Goal: Task Accomplishment & Management: Complete application form

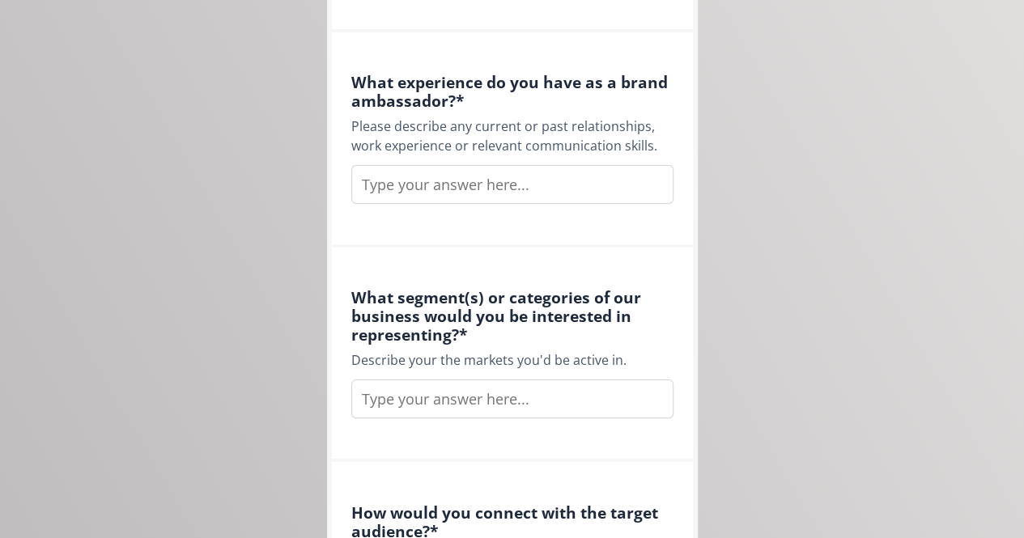
scroll to position [1061, 0]
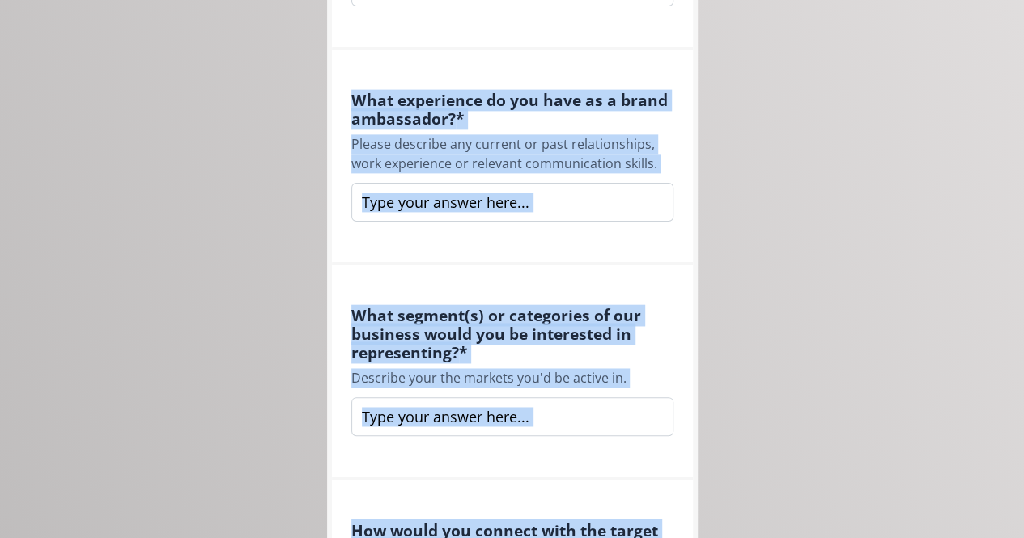
click at [647, 270] on div "What segment(s) or categories of our business would you be interested in repres…" at bounding box center [512, 373] width 361 height 215
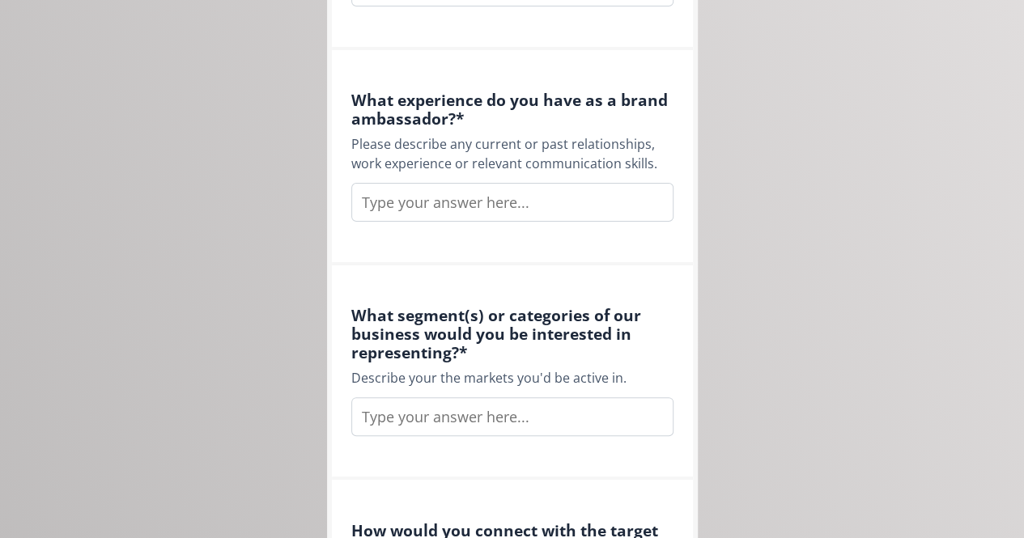
scroll to position [0, 0]
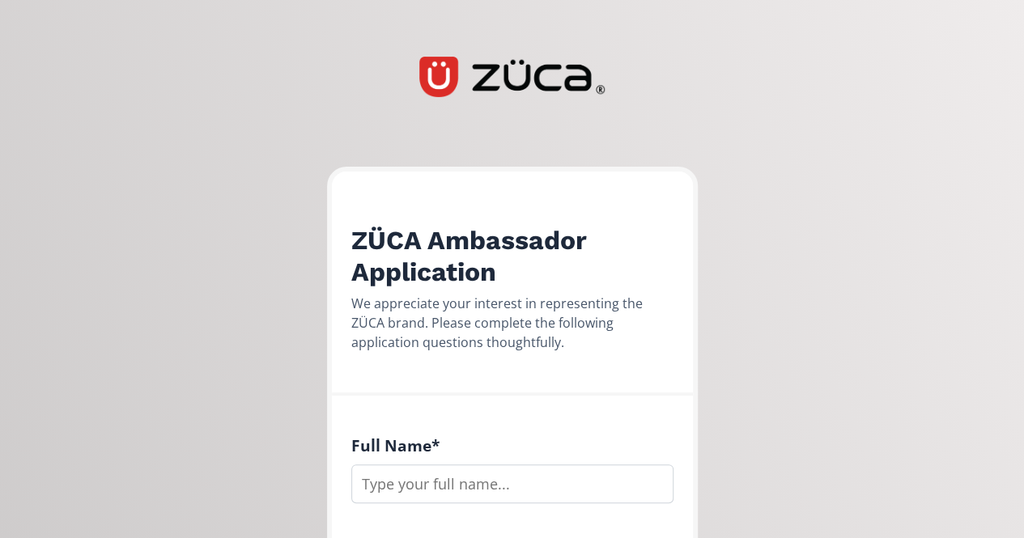
click at [429, 477] on input "text" at bounding box center [512, 484] width 322 height 39
type input "[PERSON_NAME]"
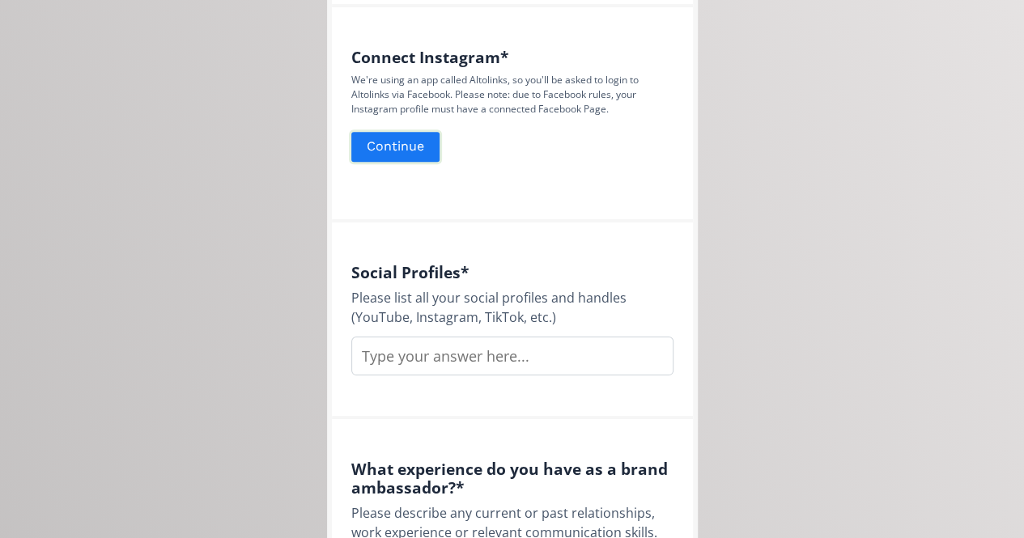
scroll to position [692, 0]
type input "[EMAIL_ADDRESS][DOMAIN_NAME]"
click at [385, 152] on button "Continue" at bounding box center [395, 146] width 93 height 35
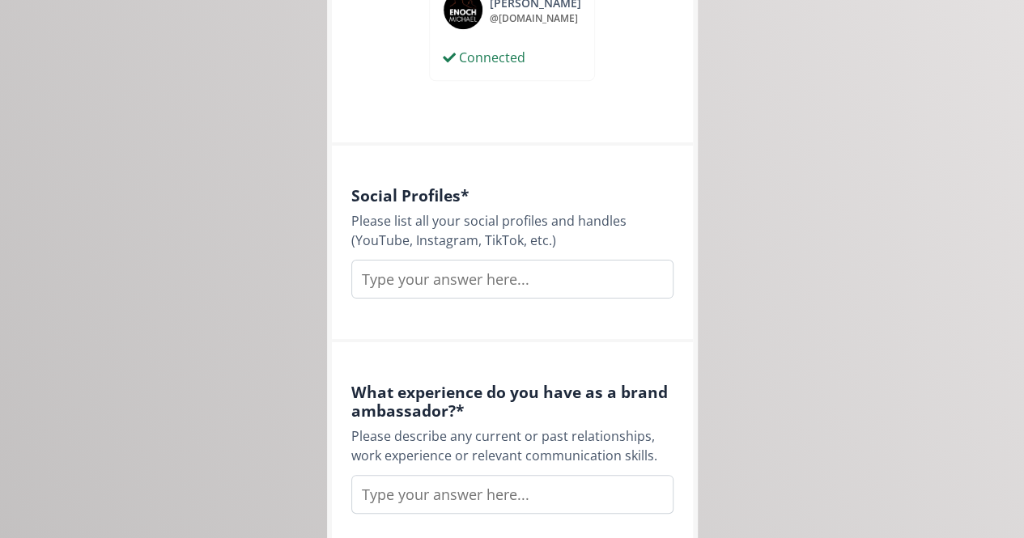
scroll to position [810, 0]
click at [494, 276] on input "text" at bounding box center [512, 277] width 322 height 39
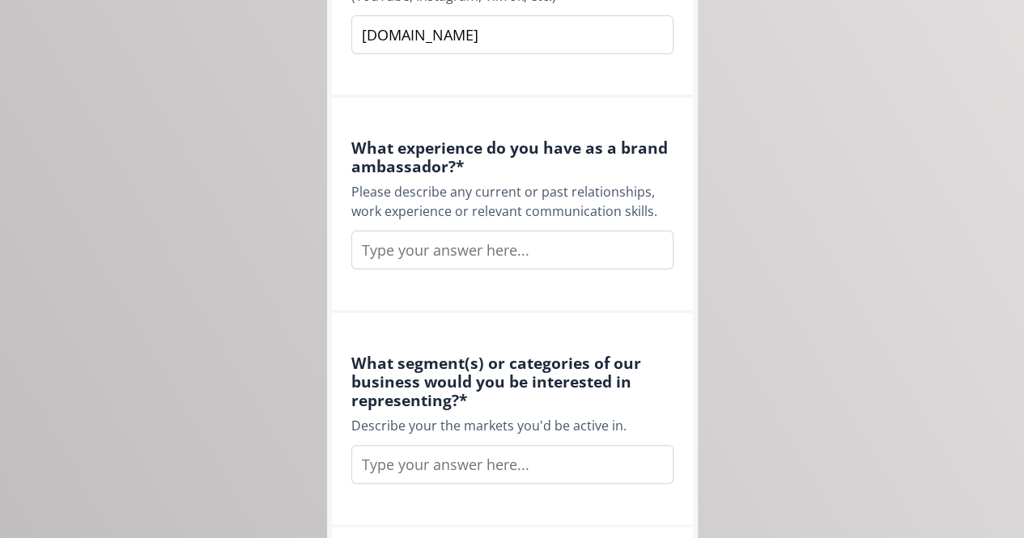
scroll to position [1054, 0]
type input "[DOMAIN_NAME]"
click at [452, 254] on input "text" at bounding box center [512, 248] width 322 height 39
paste input "I market my work through professional photography, copywriting, exhibitions, an…"
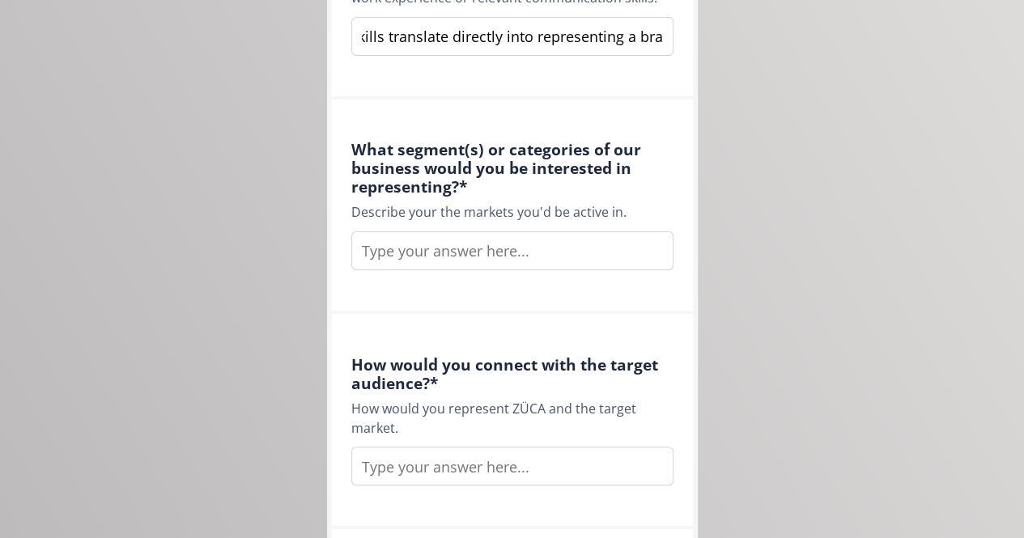
scroll to position [1268, 0]
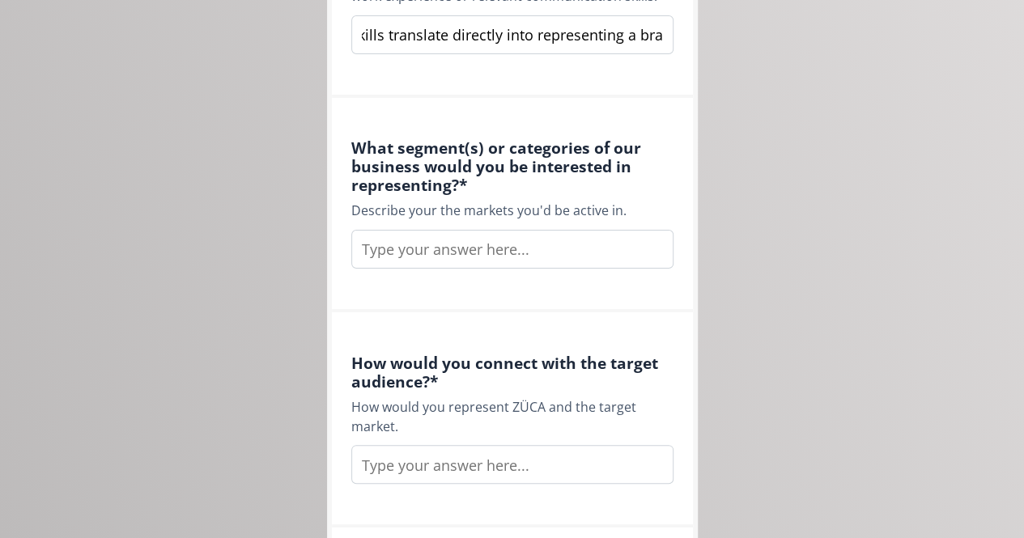
type input "I market my work through professional photography, copywriting, exhibitions, an…"
click at [499, 250] on input "text" at bounding box center [512, 249] width 322 height 39
paste input "I would focus on the high-value craft and jewelry trade fair space. Exhibitors …"
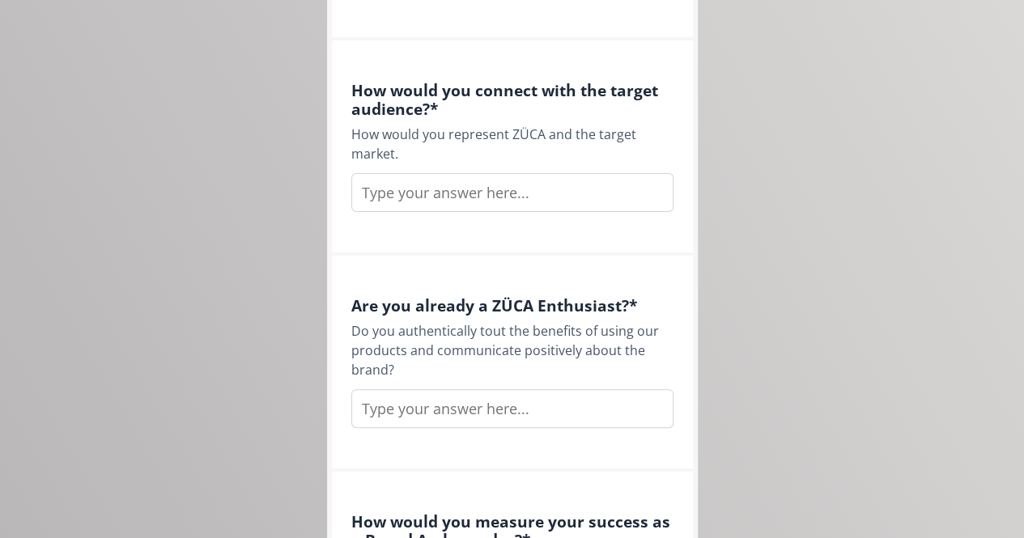
scroll to position [1542, 0]
type input "I would focus on the high-value craft and jewelry trade fair space. Exhibitors …"
click at [494, 198] on input "text" at bounding box center [512, 191] width 322 height 39
paste input "I would connect through juried art shows, Indigenous fashion weeks, museum exhi…"
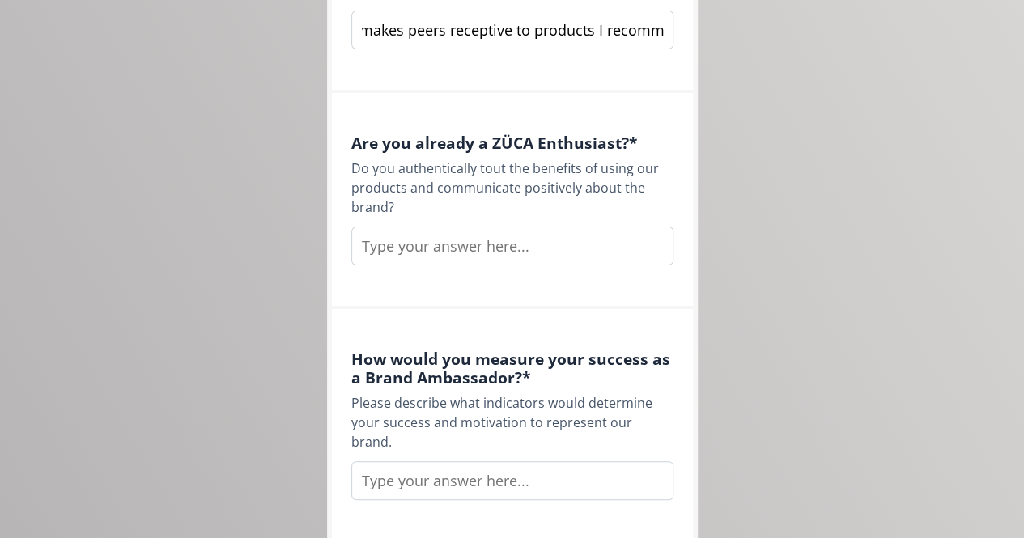
scroll to position [1704, 0]
type input "I would connect through juried art shows, Indigenous fashion weeks, museum exhi…"
click at [442, 252] on input "text" at bounding box center [512, 245] width 322 height 39
paste input "Yes. I have been a long-time supporter. I first used the MAC makeup artist bran…"
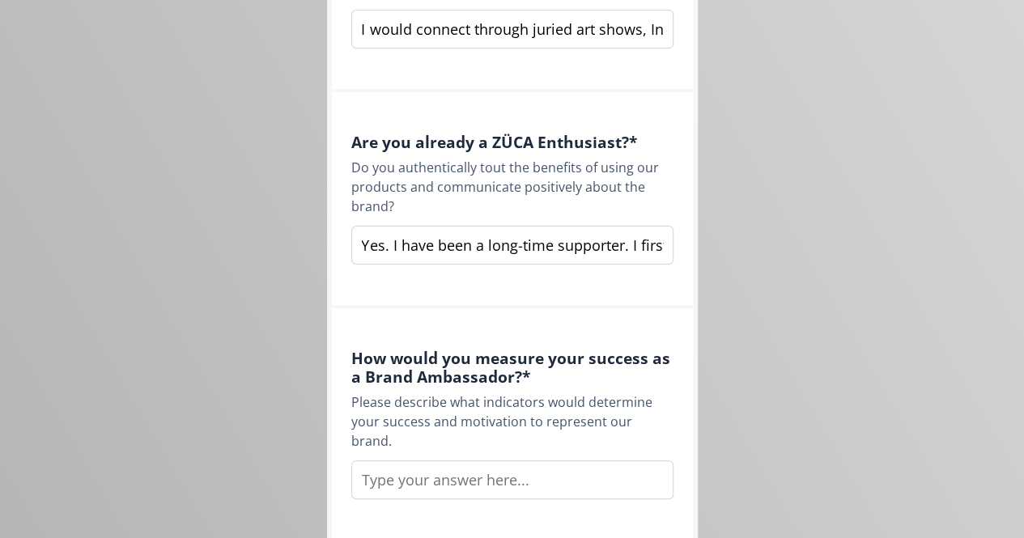
scroll to position [0, 2149]
click at [658, 247] on input "Yes. I have been a long-time supporter. I first used the MAC makeup artist bran…" at bounding box center [512, 245] width 322 height 39
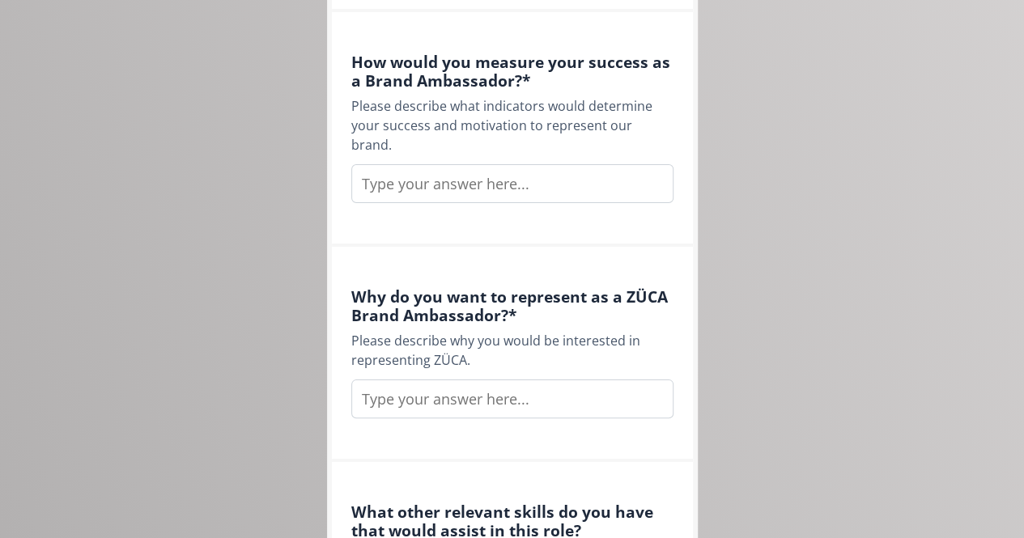
scroll to position [2005, 0]
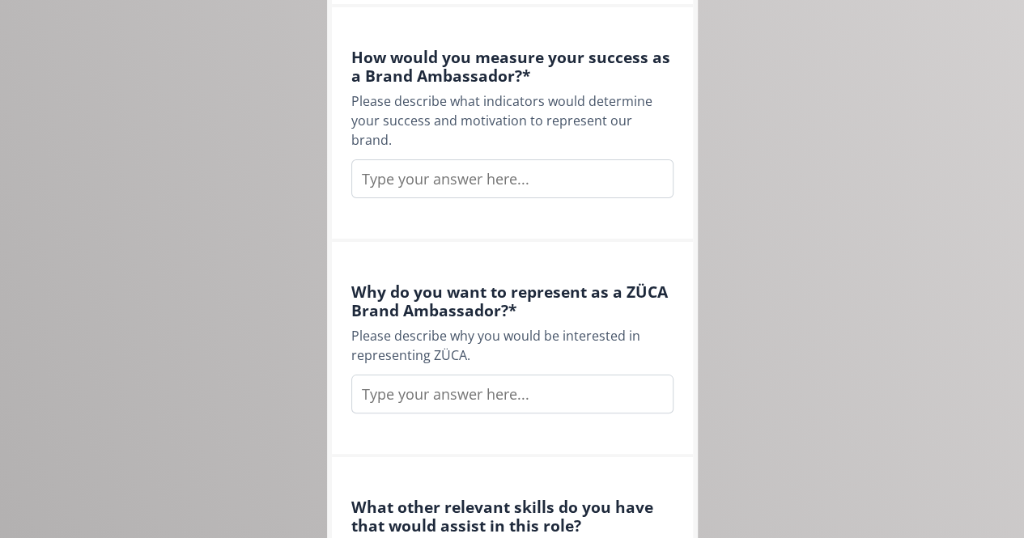
type input "Yes. I have been a long-time supporter. I first used the MAC makeup artist bran…"
click at [502, 168] on input "text" at bounding box center [512, 179] width 322 height 39
paste input "I would measure success by adoption within my community. This includes other je…"
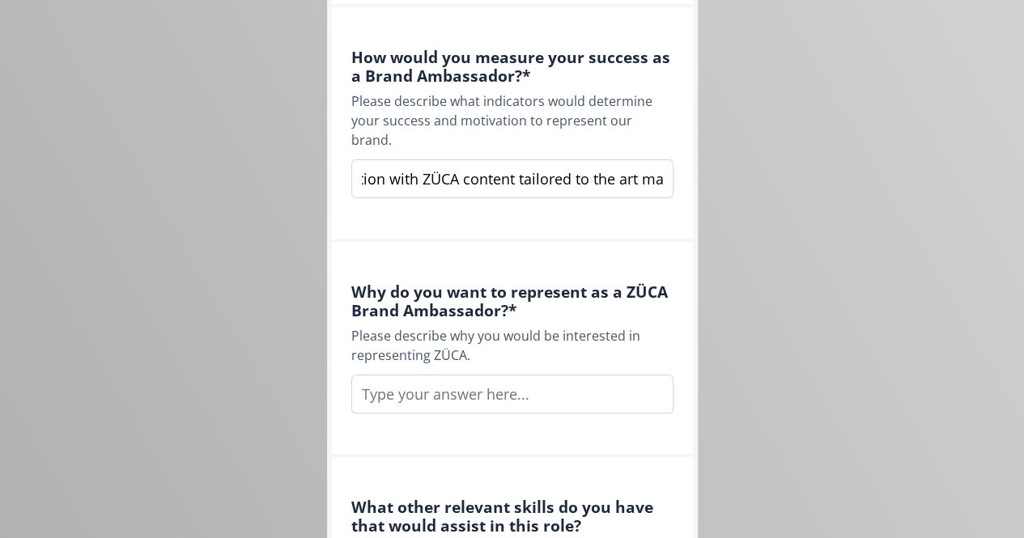
type input "I would measure success by adoption within my community. This includes other je…"
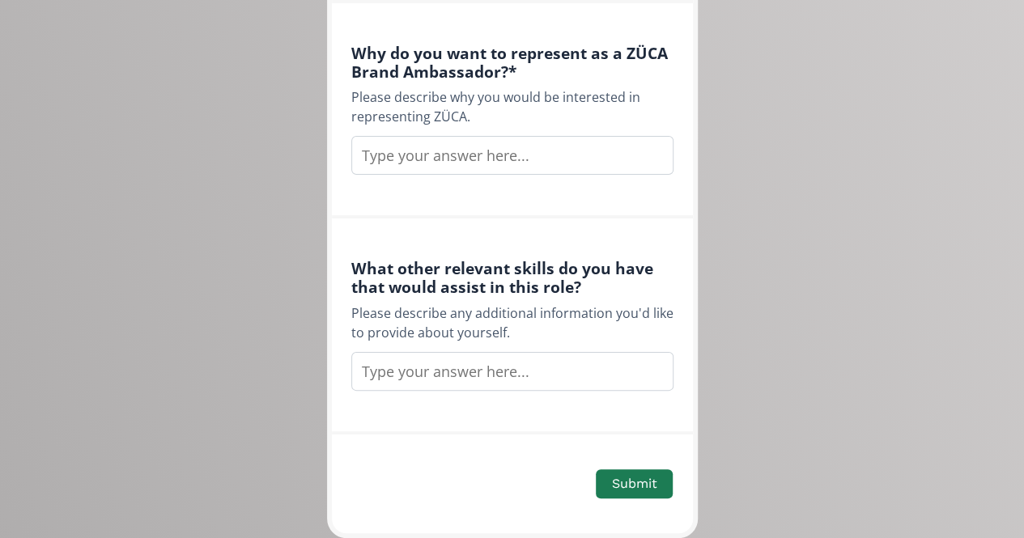
scroll to position [2246, 0]
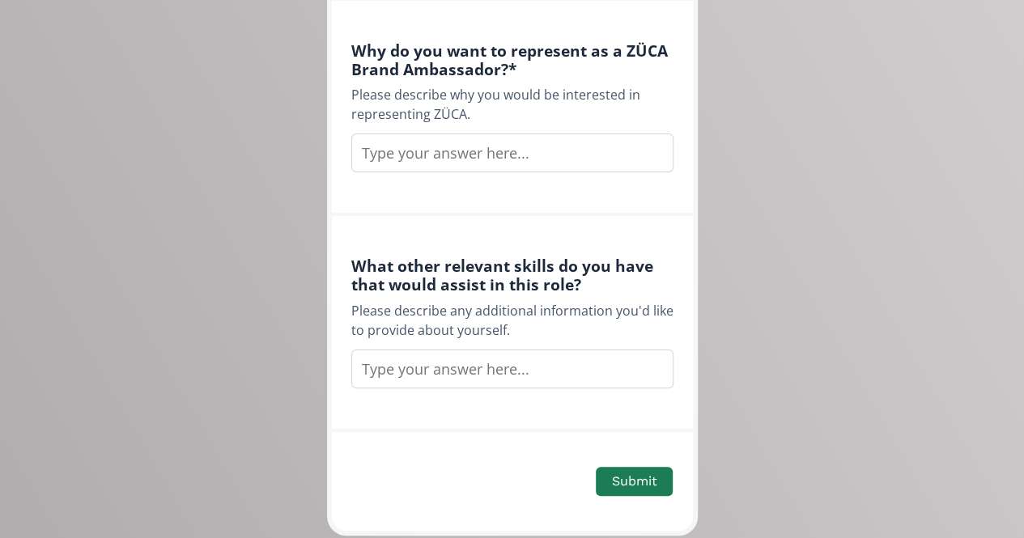
click at [501, 138] on input "text" at bounding box center [512, 153] width 322 height 39
paste input "Because this product solves a problem every jeweler faces—how to carry only wha…"
drag, startPoint x: 431, startPoint y: 140, endPoint x: 259, endPoint y: 130, distance: 171.9
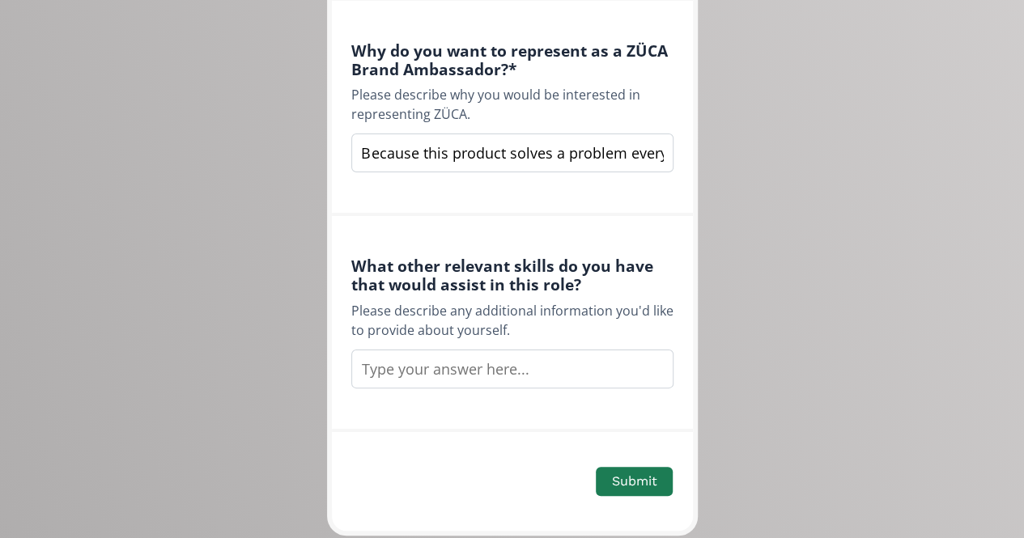
click at [622, 137] on input "Because this product solves a problem every jeweler faces—how to carry only wha…" at bounding box center [512, 153] width 322 height 39
type input "Because this product solves a problem every jeweler faces: how to carry only wh…"
click at [437, 350] on input "text" at bounding box center [512, 369] width 322 height 39
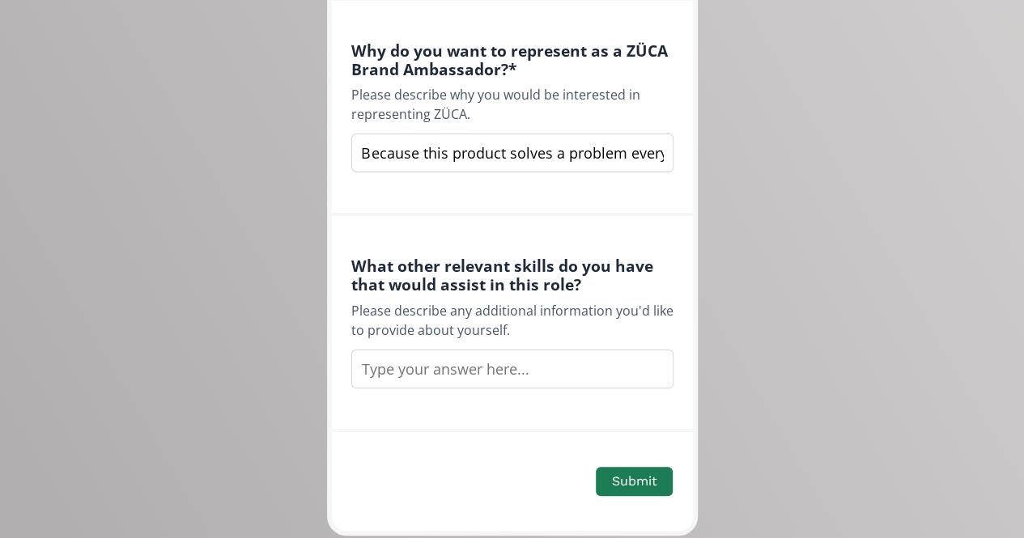
paste input "I bring professional photography, writing, and teaching skills. I can produce p…"
type input "I bring professional photography, writing, and teaching skills. I can produce p…"
click at [454, 134] on input "Because this product solves a problem every jeweler faces: how to carry only wh…" at bounding box center [512, 153] width 322 height 39
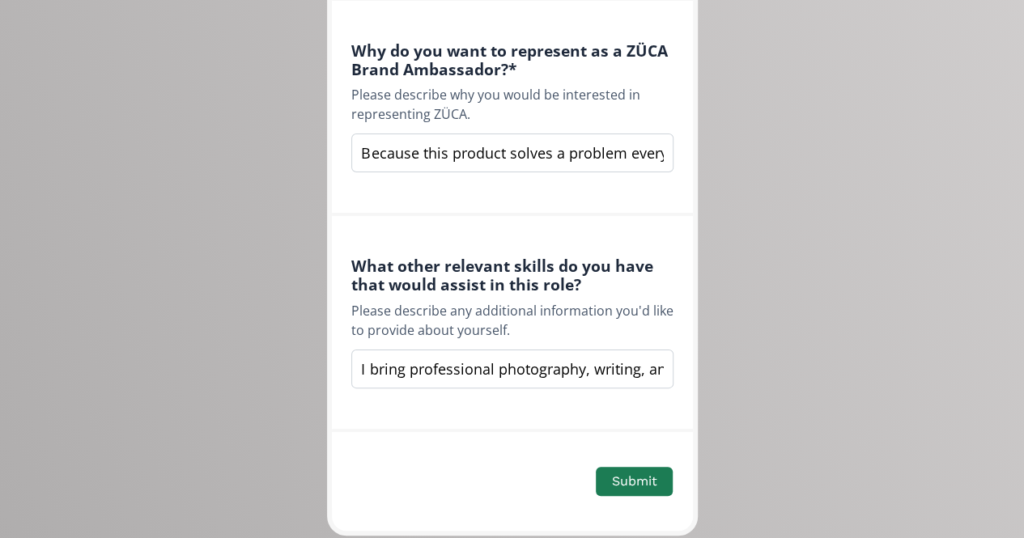
paste input "This product solves a problem every jeweler faces—how to carry only what matter…"
click at [650, 135] on input "This product solves a problem every jeweler faces—how to carry only what matter…" at bounding box center [512, 153] width 322 height 39
type input "This product solves a problem every jeweler faces: how to carry only what matte…"
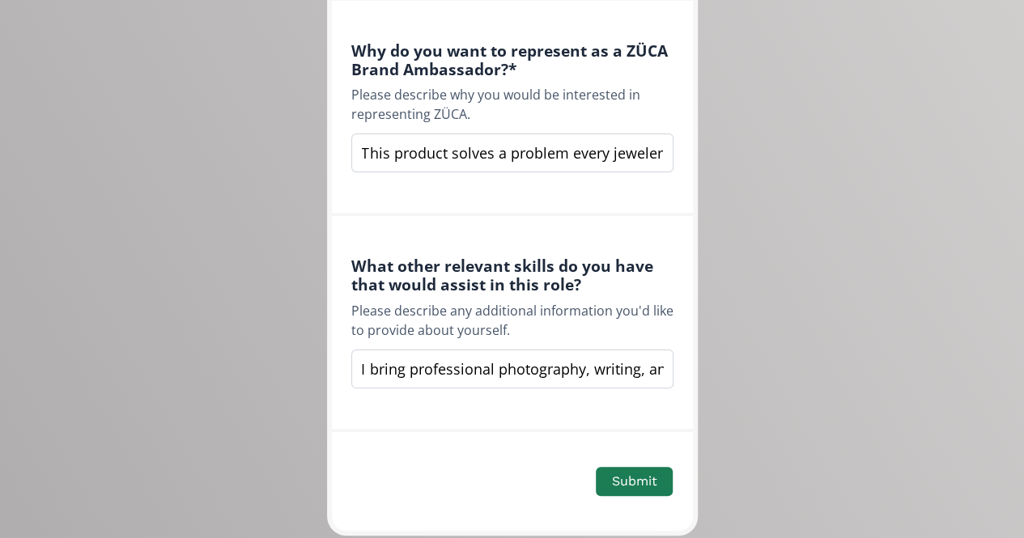
click at [646, 350] on input "I bring professional photography, writing, and teaching skills. I can produce p…" at bounding box center [512, 369] width 322 height 39
click at [535, 350] on input "I bring professional photography, writing, and teaching skills. I can produce p…" at bounding box center [512, 369] width 322 height 39
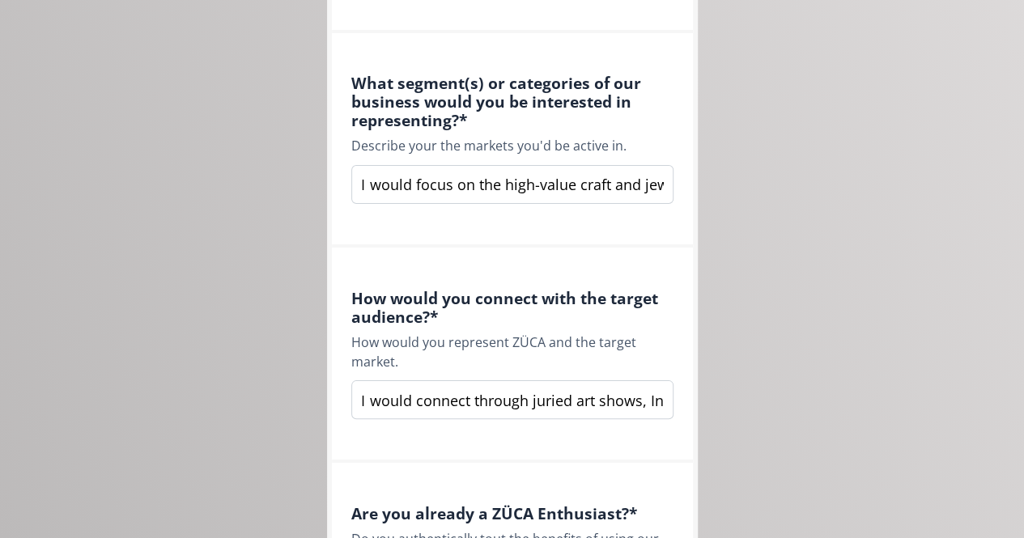
scroll to position [1338, 0]
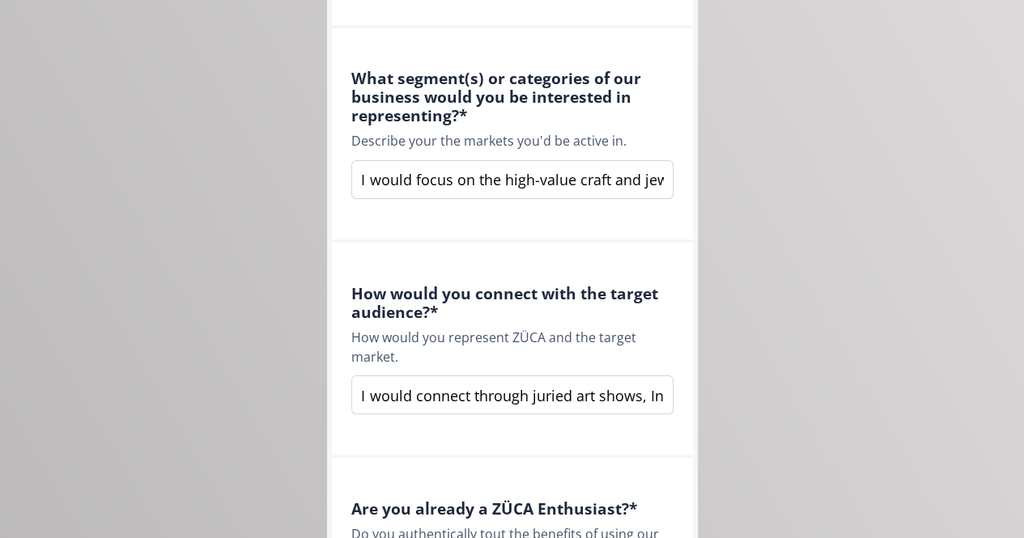
click at [570, 185] on input "I would focus on the high-value craft and jewelry trade fair space. Exhibitors …" at bounding box center [512, 179] width 322 height 39
paste input "I am active in juried, high-prestige markets where vendors make significant sal…"
type input "I would focus on the high-value craft and jewelry trade fair space. Exhibitors …"
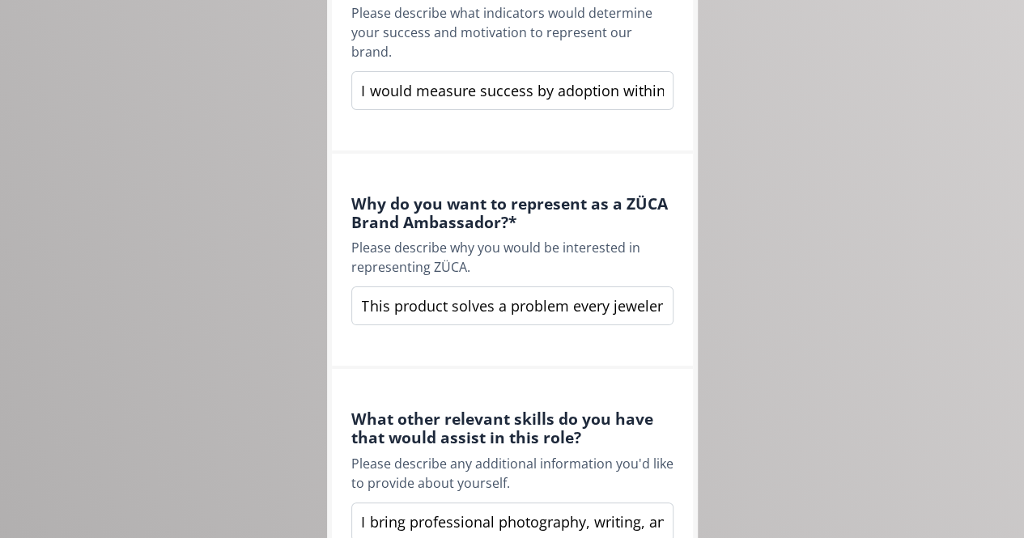
scroll to position [2094, 0]
click at [502, 291] on input "This product solves a problem every jeweler faces: how to carry only what matte…" at bounding box center [512, 305] width 322 height 39
paste input "—how to carry only what matters most. I want to introduce ZÜCA to a market that…"
click at [609, 287] on input "This product solves a problem every jeweler faces—how to carry only what matter…" at bounding box center [512, 305] width 322 height 39
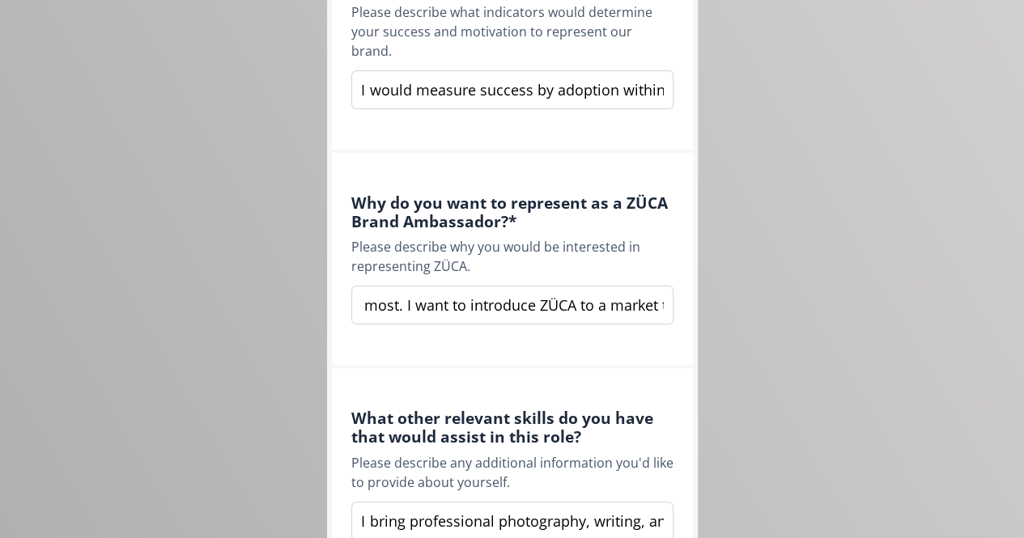
scroll to position [0, 125]
click at [585, 287] on input "This product solves a problem every jeweler faces—how to carry only what matter…" at bounding box center [512, 305] width 322 height 39
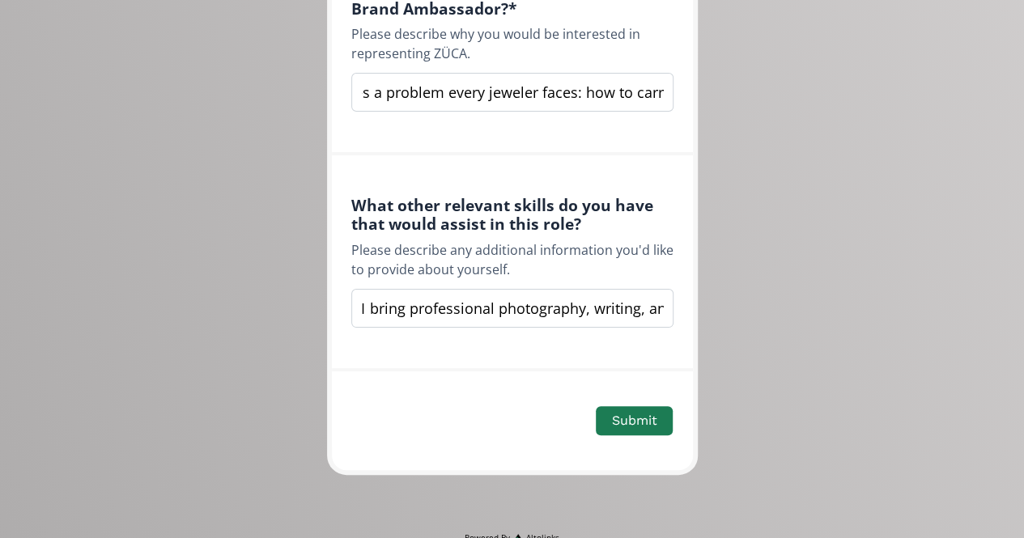
scroll to position [2334, 0]
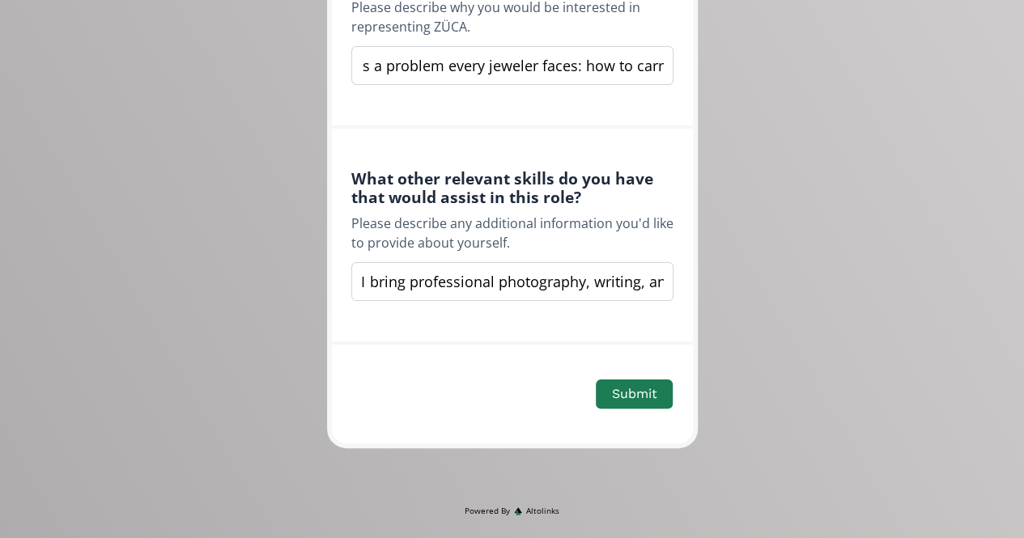
type input "This product solves a problem every jeweler faces: how to carry only what matte…"
click at [585, 214] on div "Please describe any additional information you'd like to provide about yourself." at bounding box center [512, 233] width 322 height 39
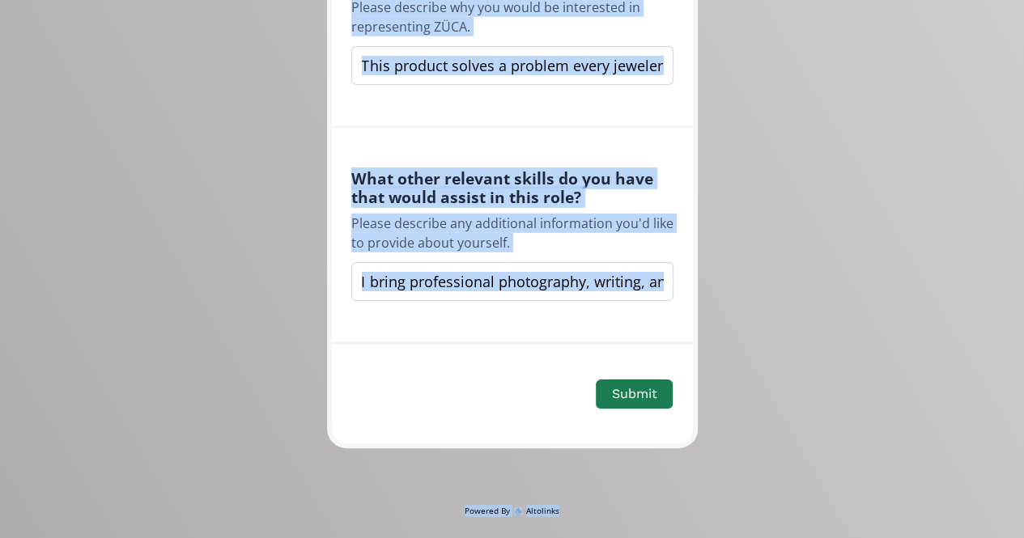
copy div "ZÜCA Ambassador Application We appreciate your interest in representing the ZÜC…"
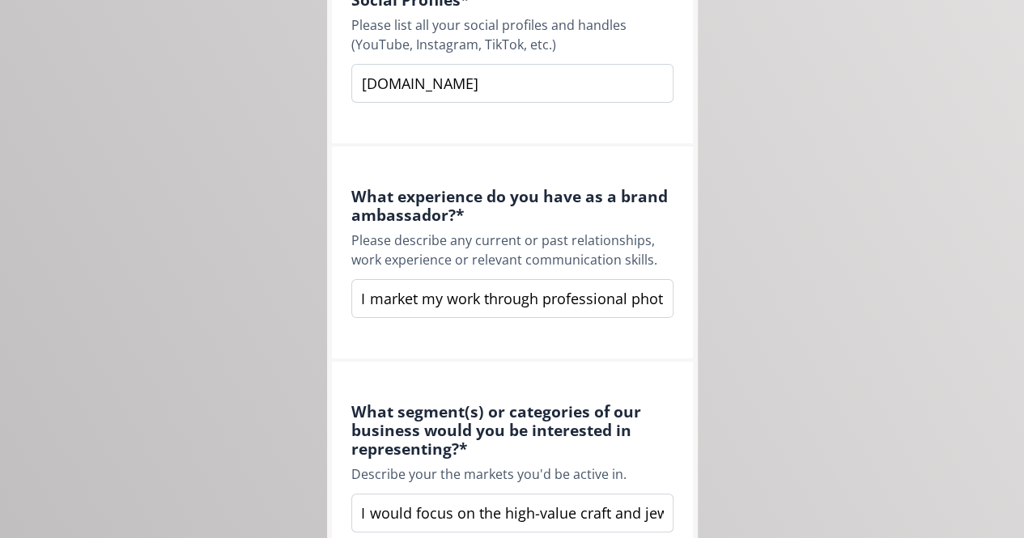
scroll to position [1003, 0]
click at [570, 304] on input "I market my work through professional photography, copywriting, exhibitions, an…" at bounding box center [512, 299] width 322 height 39
paste input "My highly targeted audience contains many peers who have already purchased ZÜCA…"
type input "I market my work through professional photography, copywriting, exhibitions, an…"
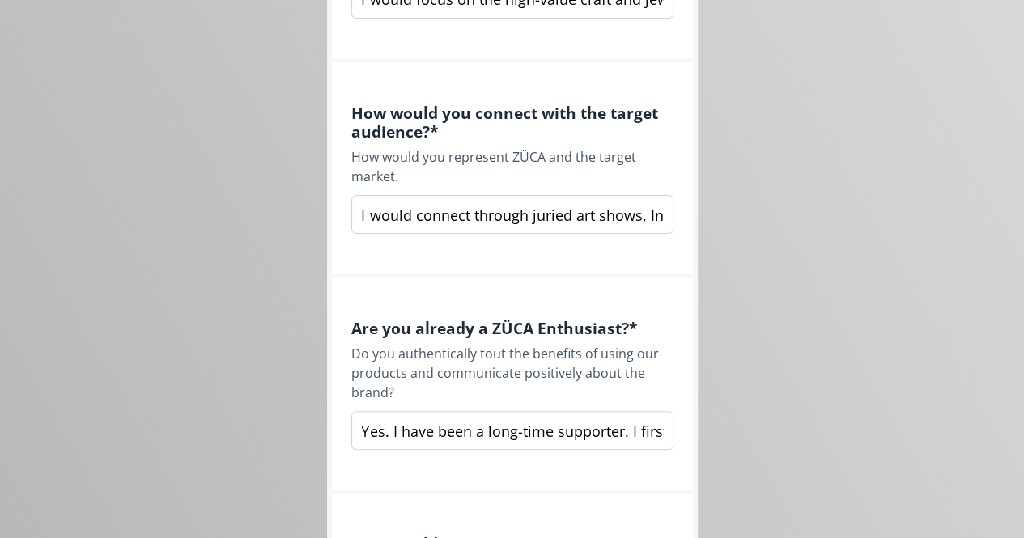
scroll to position [1517, 0]
click at [524, 221] on input "I would connect through juried art shows, Indigenous fashion weeks, museum exhi…" at bounding box center [512, 216] width 322 height 39
click at [549, 211] on input "I would connect through juried art shows, Indigenous fashion weeks, museum exhi…" at bounding box center [512, 216] width 322 height 39
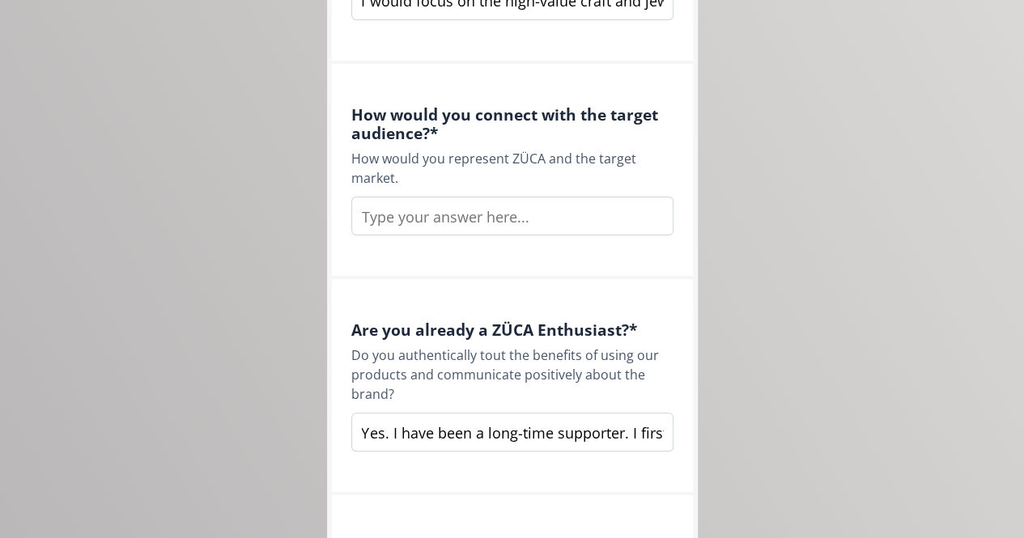
paste input "I would connect through juried art shows, Indigenous fashion weeks, museum exhi…"
type input "I would connect through juried art shows, Indigenous fashion weeks, museum exhi…"
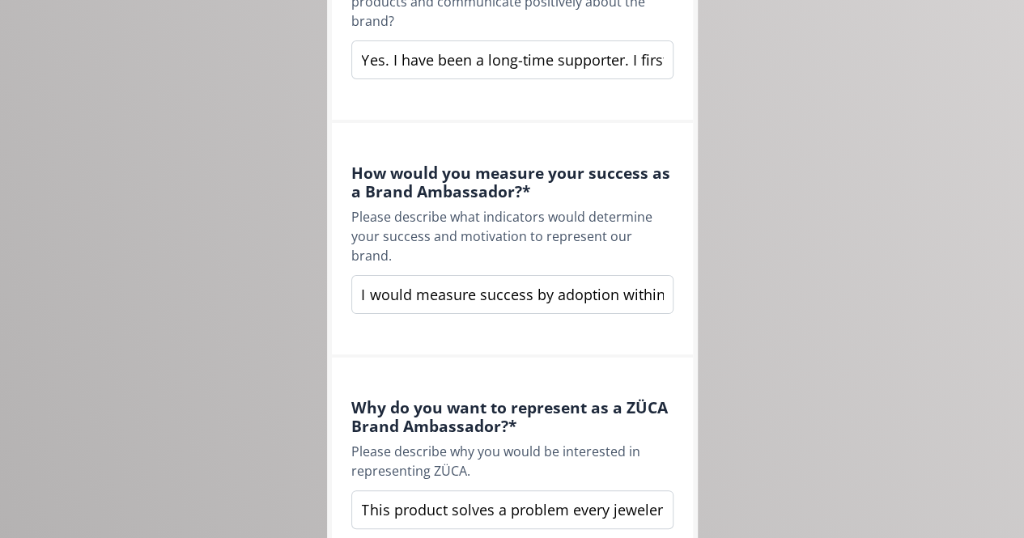
scroll to position [1890, 0]
click at [539, 275] on input "I would measure success by adoption within my community. This includes other je…" at bounding box center [512, 294] width 322 height 39
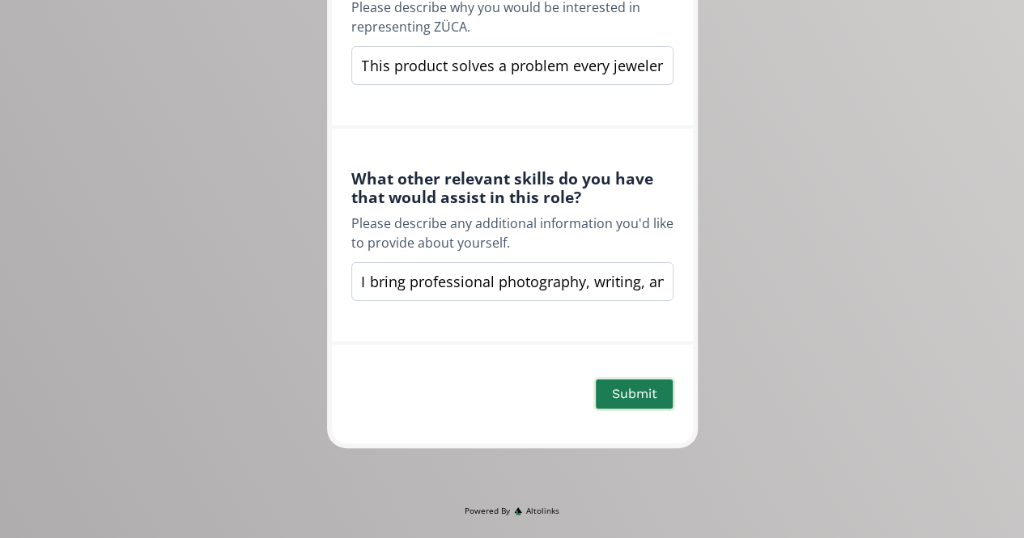
scroll to position [2333, 0]
click at [647, 380] on button "Submit" at bounding box center [634, 395] width 81 height 35
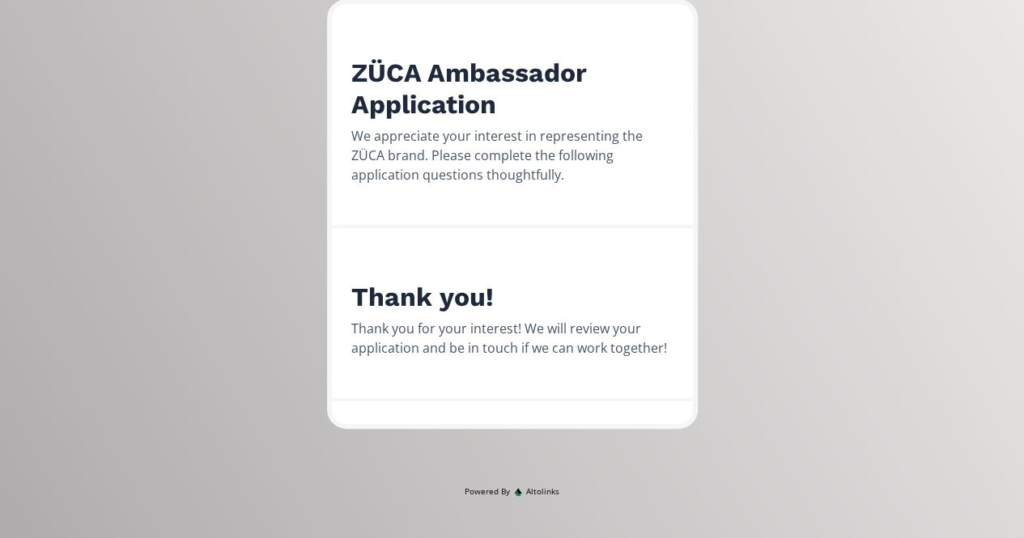
scroll to position [168, 0]
